Goal: Transaction & Acquisition: Purchase product/service

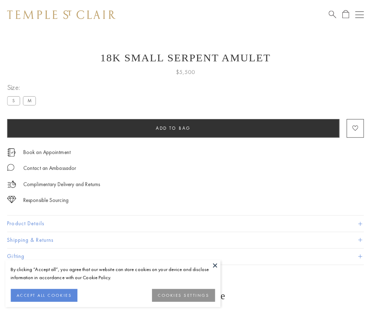
scroll to position [3, 0]
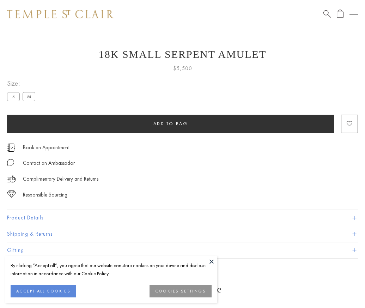
click at [170, 124] on span "Add to bag" at bounding box center [171, 124] width 35 height 6
